Goal: Information Seeking & Learning: Understand process/instructions

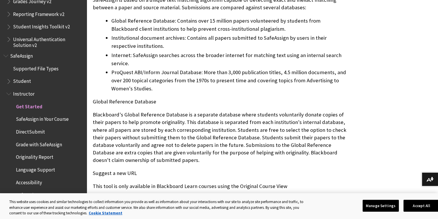
scroll to position [319, 0]
click at [417, 204] on button "Accept All" at bounding box center [421, 206] width 36 height 12
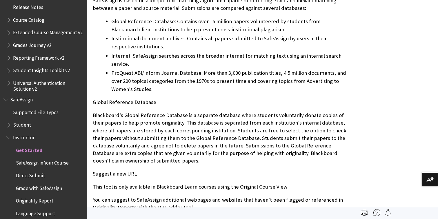
scroll to position [638, 0]
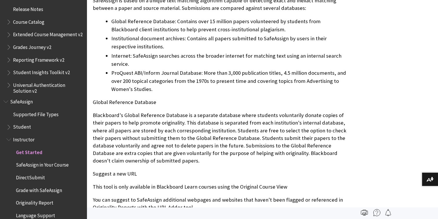
click at [18, 129] on span "Student" at bounding box center [22, 126] width 18 height 8
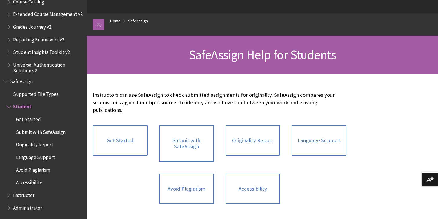
scroll to position [48, 0]
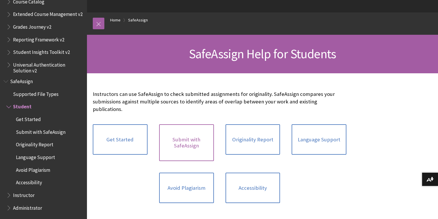
click at [195, 127] on link "Submit with SafeAssign" at bounding box center [186, 142] width 55 height 37
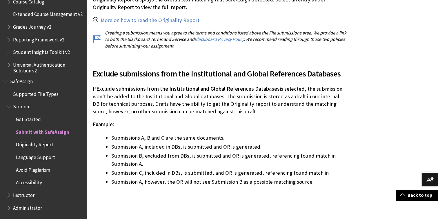
scroll to position [1167, 0]
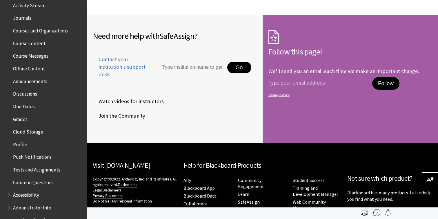
scroll to position [175, 0]
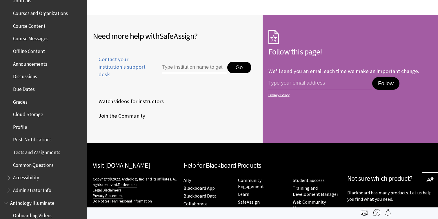
click at [30, 92] on span "Due Dates" at bounding box center [24, 88] width 22 height 8
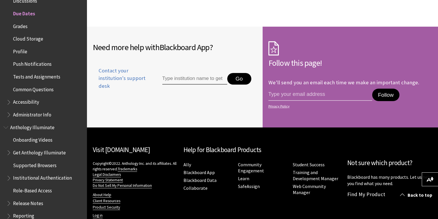
scroll to position [891, 0]
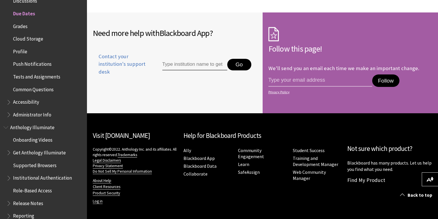
click at [31, 28] on span "Grades" at bounding box center [44, 26] width 77 height 10
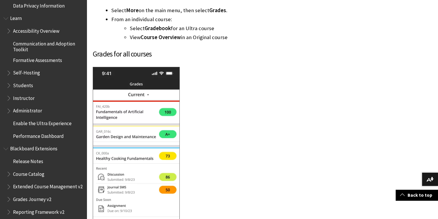
scroll to position [488, 0]
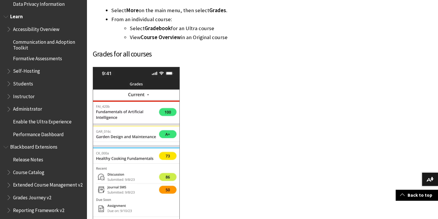
click at [40, 83] on span "Students" at bounding box center [44, 84] width 77 height 10
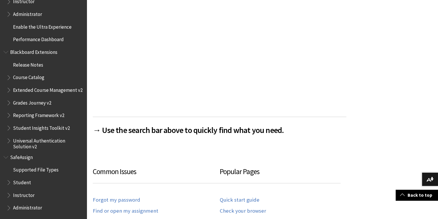
scroll to position [708, 0]
click at [28, 183] on span "Student" at bounding box center [22, 182] width 18 height 8
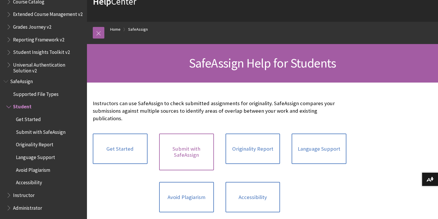
scroll to position [35, 0]
